Goal: Information Seeking & Learning: Learn about a topic

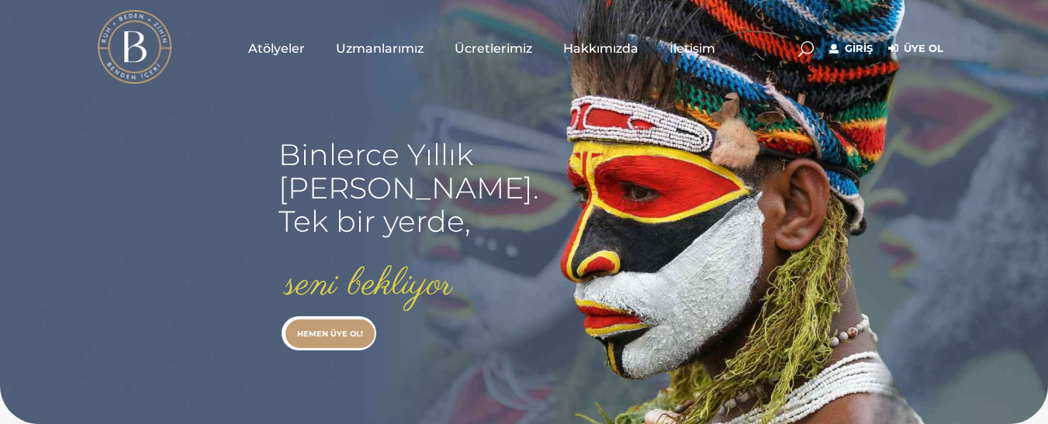
click at [372, 51] on span "Uzmanlarımız" at bounding box center [380, 49] width 88 height 18
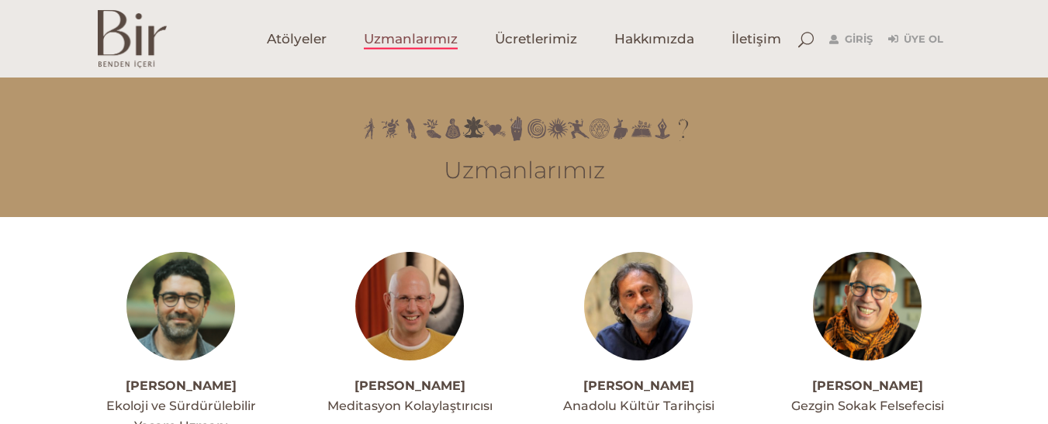
click at [422, 272] on img at bounding box center [409, 306] width 109 height 109
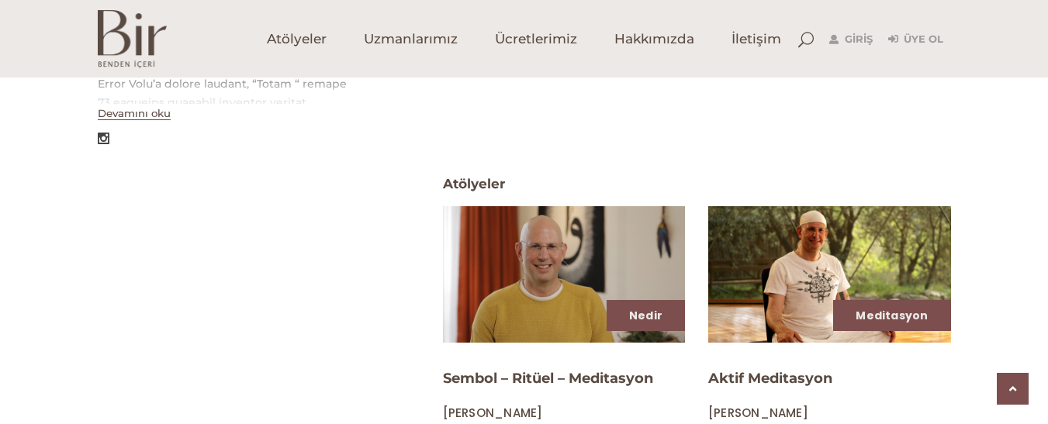
scroll to position [590, 0]
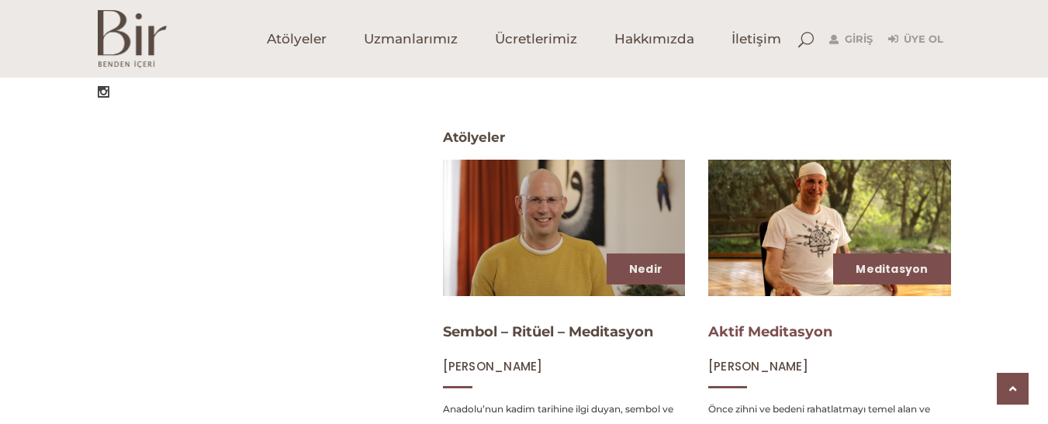
click at [732, 330] on link "Aktif Meditasyon" at bounding box center [770, 331] width 124 height 17
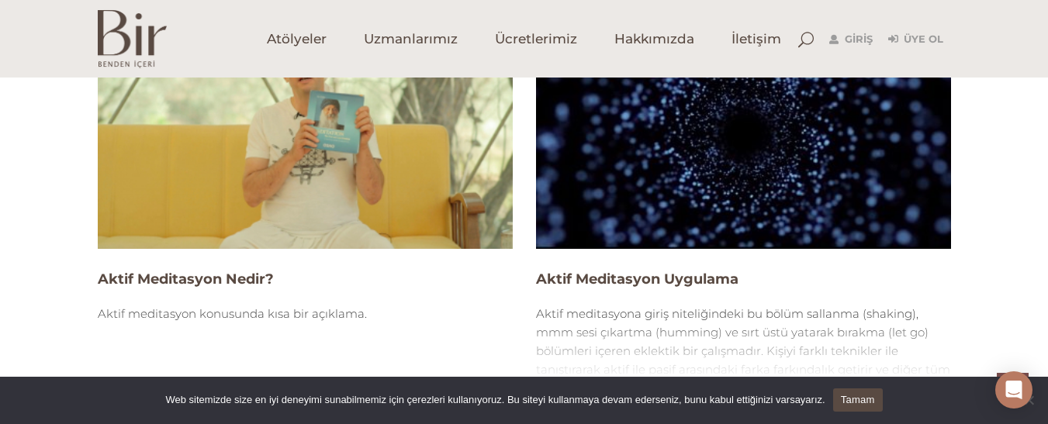
scroll to position [1055, 0]
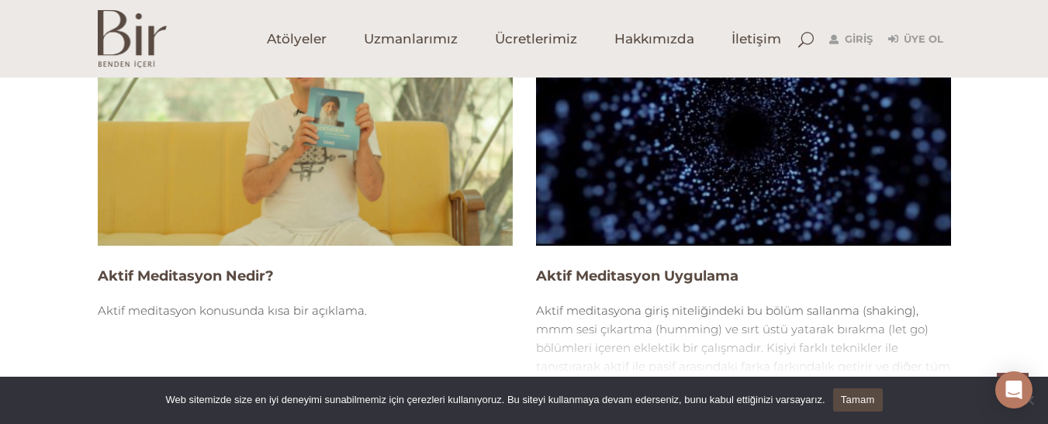
click at [305, 212] on img at bounding box center [305, 128] width 415 height 233
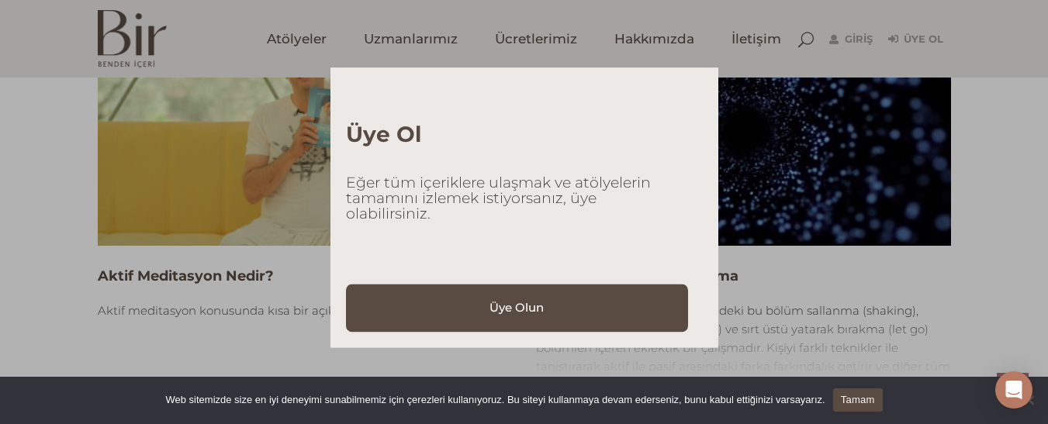
click at [866, 35] on div "Üye Ol Eğer tüm içeriklere ulaşmak ve atölyelerin tamamını izlemek istiyorsanız…" at bounding box center [524, 212] width 1048 height 424
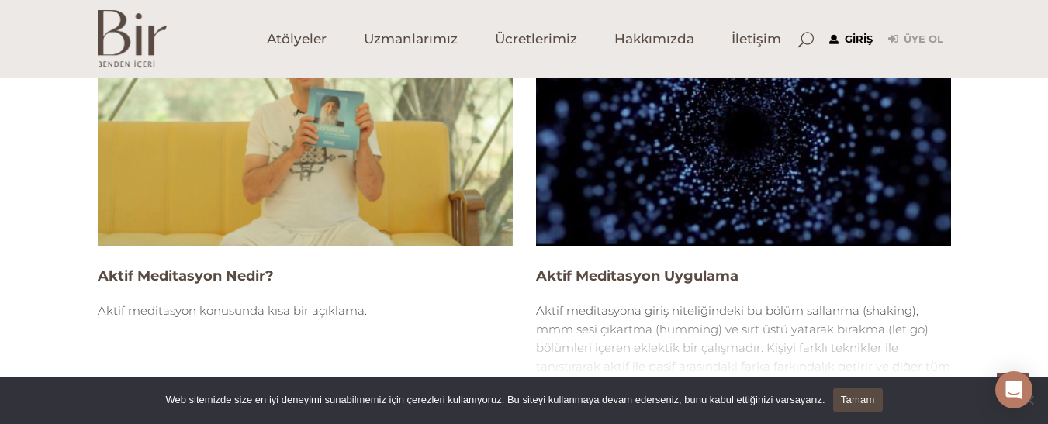
click at [853, 38] on link "Giriş" at bounding box center [850, 39] width 43 height 19
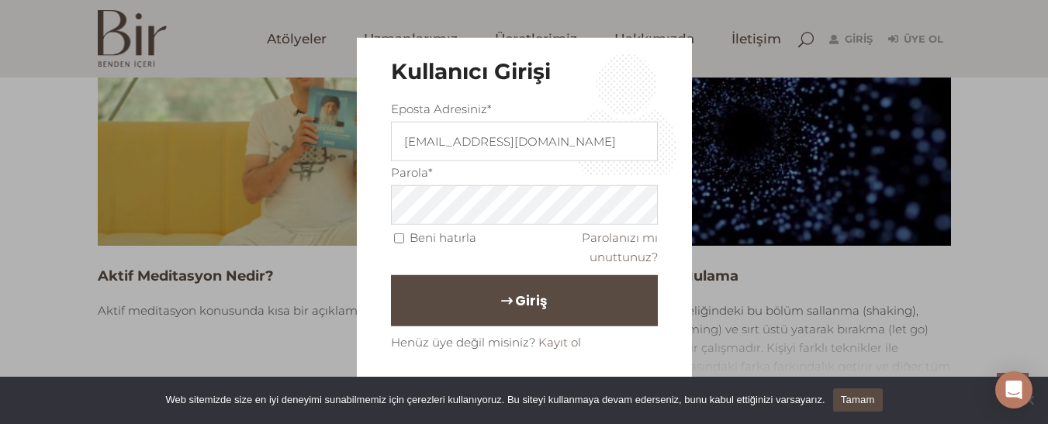
click at [493, 297] on button "Giriş" at bounding box center [524, 300] width 267 height 51
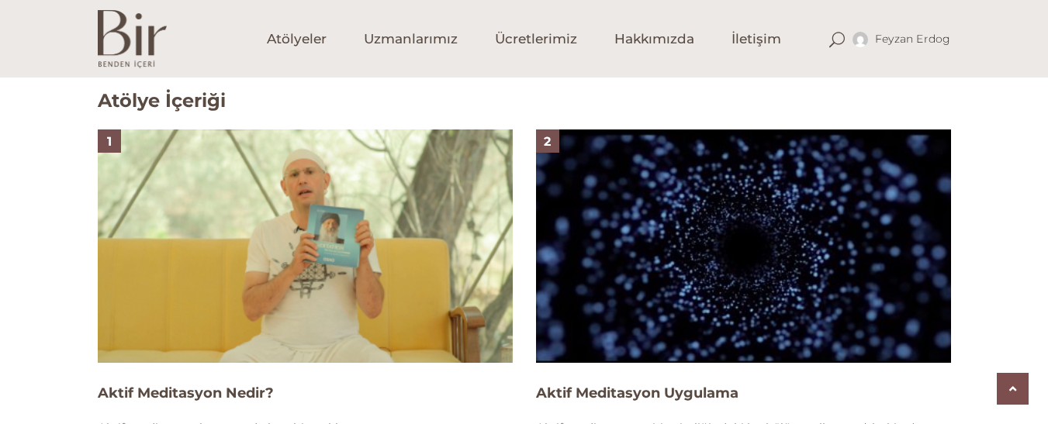
scroll to position [993, 0]
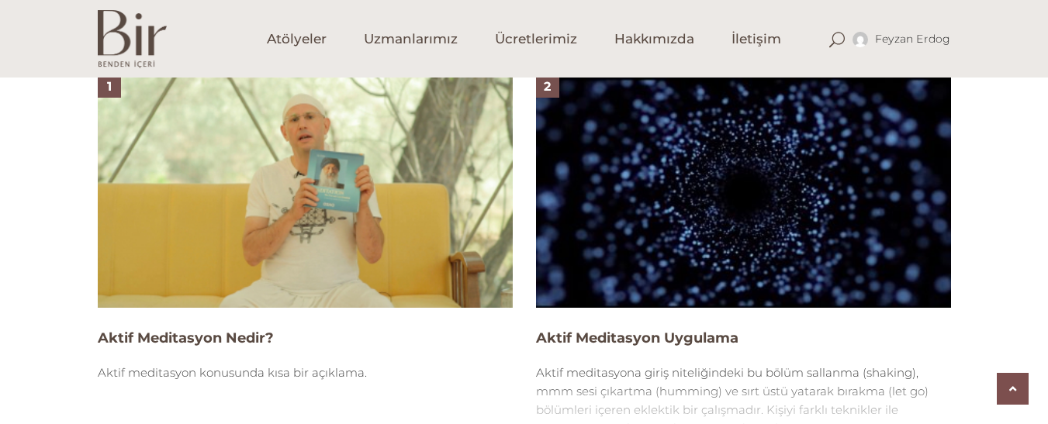
click at [202, 105] on img at bounding box center [305, 190] width 415 height 233
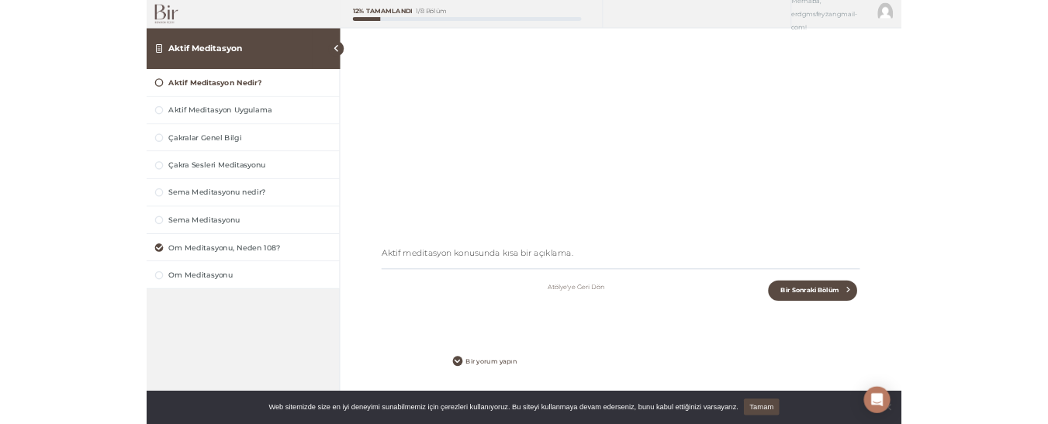
scroll to position [217, 0]
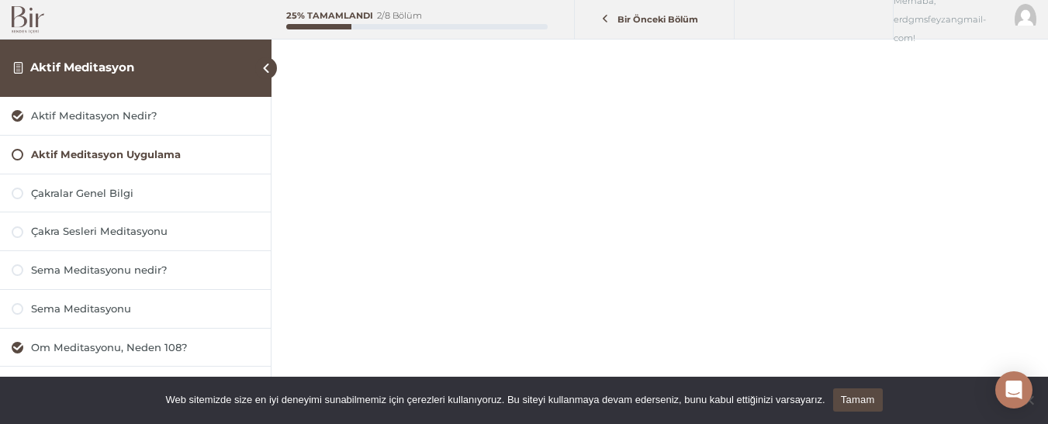
scroll to position [155, 0]
click at [70, 196] on div "Çakralar Genel Bilgi" at bounding box center [145, 193] width 228 height 15
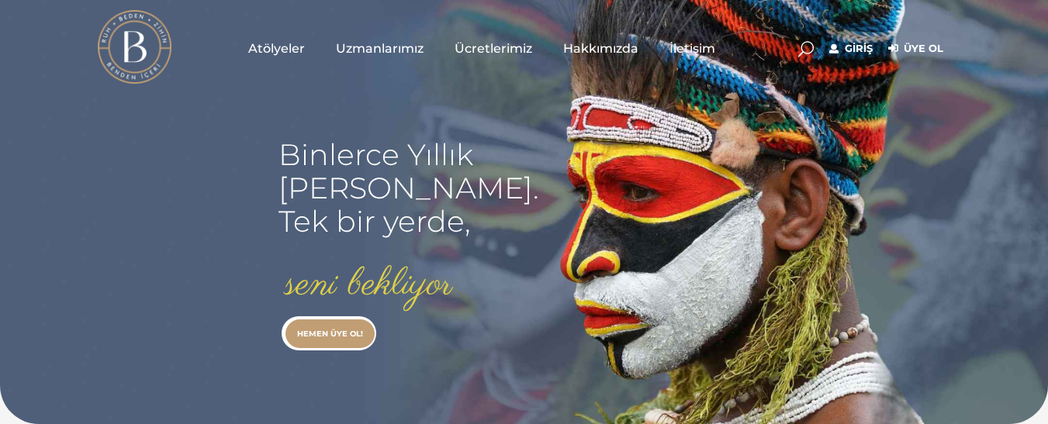
click at [866, 54] on link "Giriş" at bounding box center [850, 49] width 43 height 19
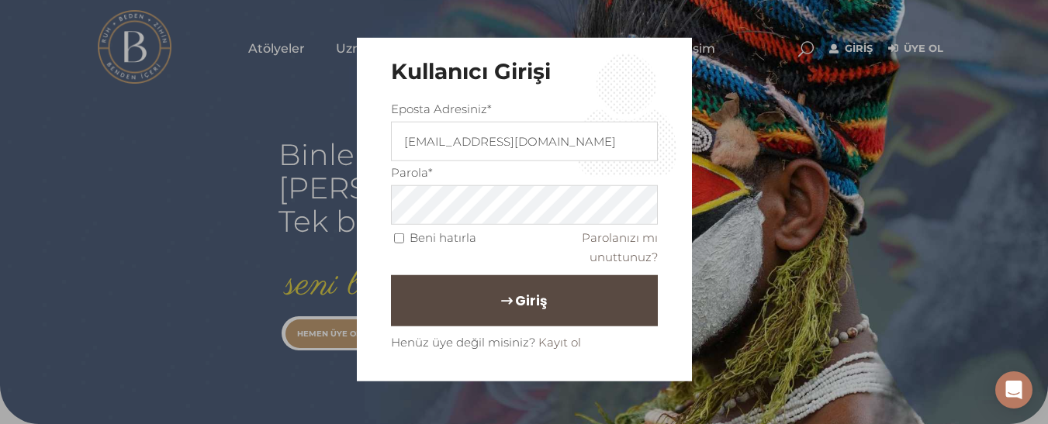
click at [561, 300] on button "Giriş" at bounding box center [524, 300] width 267 height 51
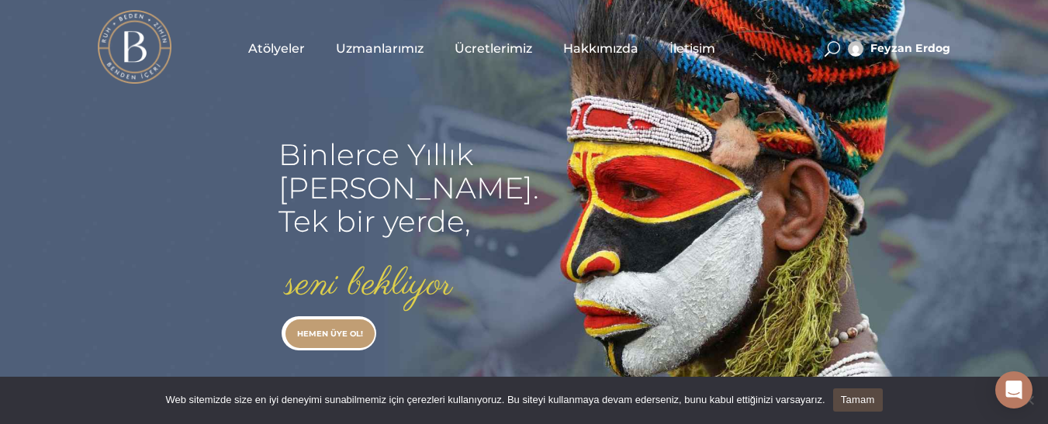
click at [373, 50] on span "Uzmanlarımız" at bounding box center [380, 49] width 88 height 18
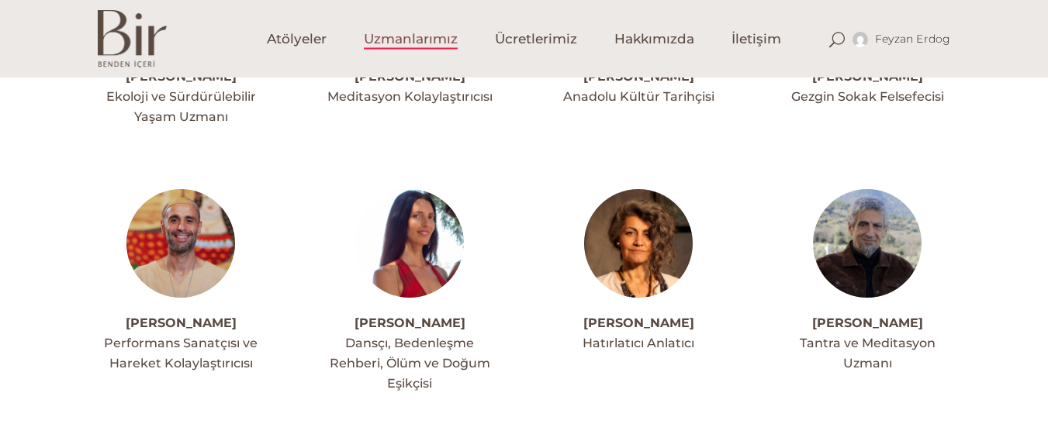
scroll to position [310, 0]
click at [873, 261] on img at bounding box center [867, 242] width 109 height 109
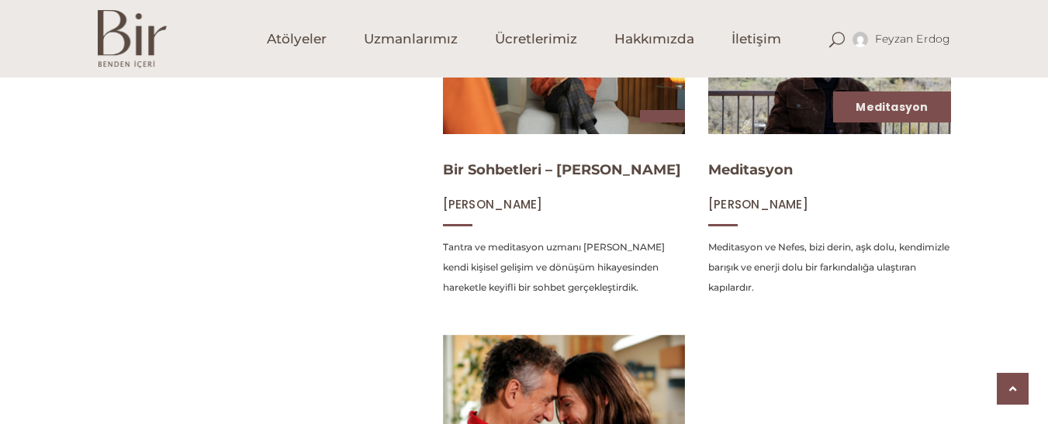
scroll to position [683, 0]
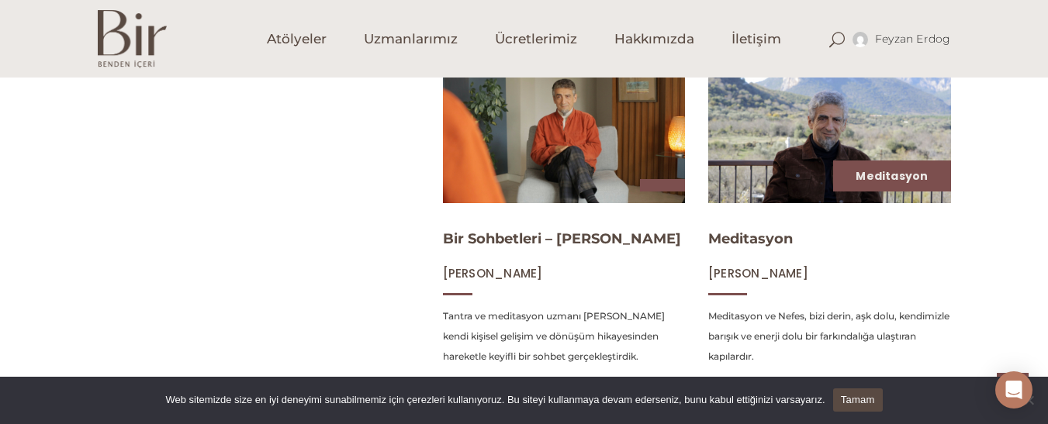
click at [804, 151] on img at bounding box center [829, 134] width 250 height 140
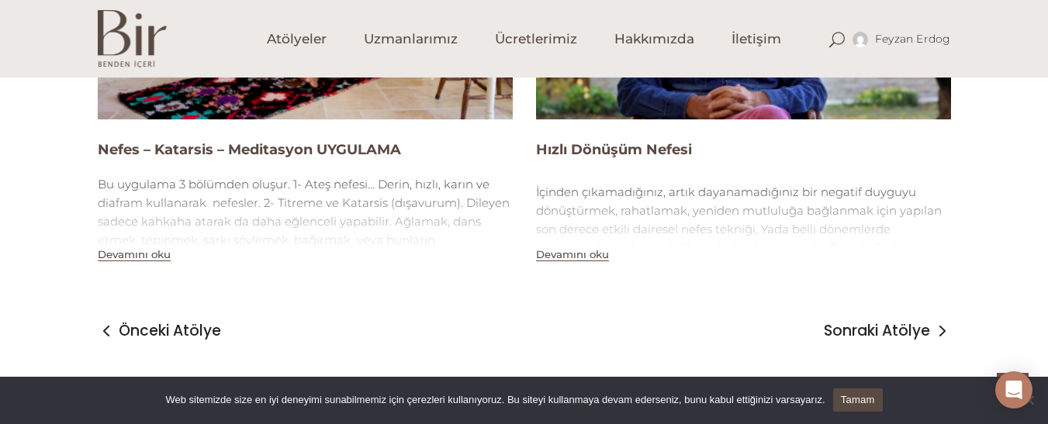
scroll to position [993, 0]
